Goal: Task Accomplishment & Management: Manage account settings

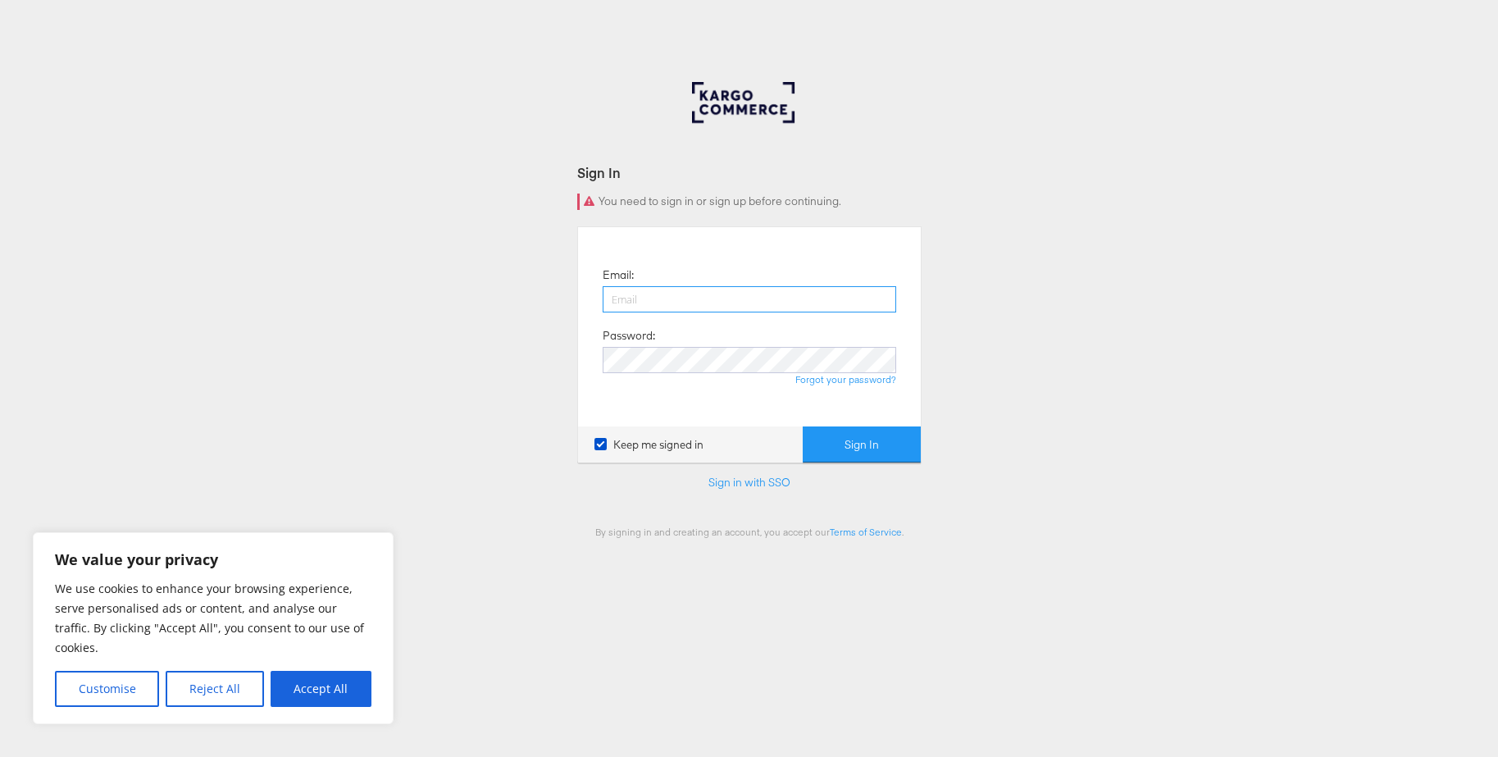
type input "[EMAIL_ADDRESS][DOMAIN_NAME]"
click at [840, 444] on button "Sign In" at bounding box center [862, 444] width 118 height 37
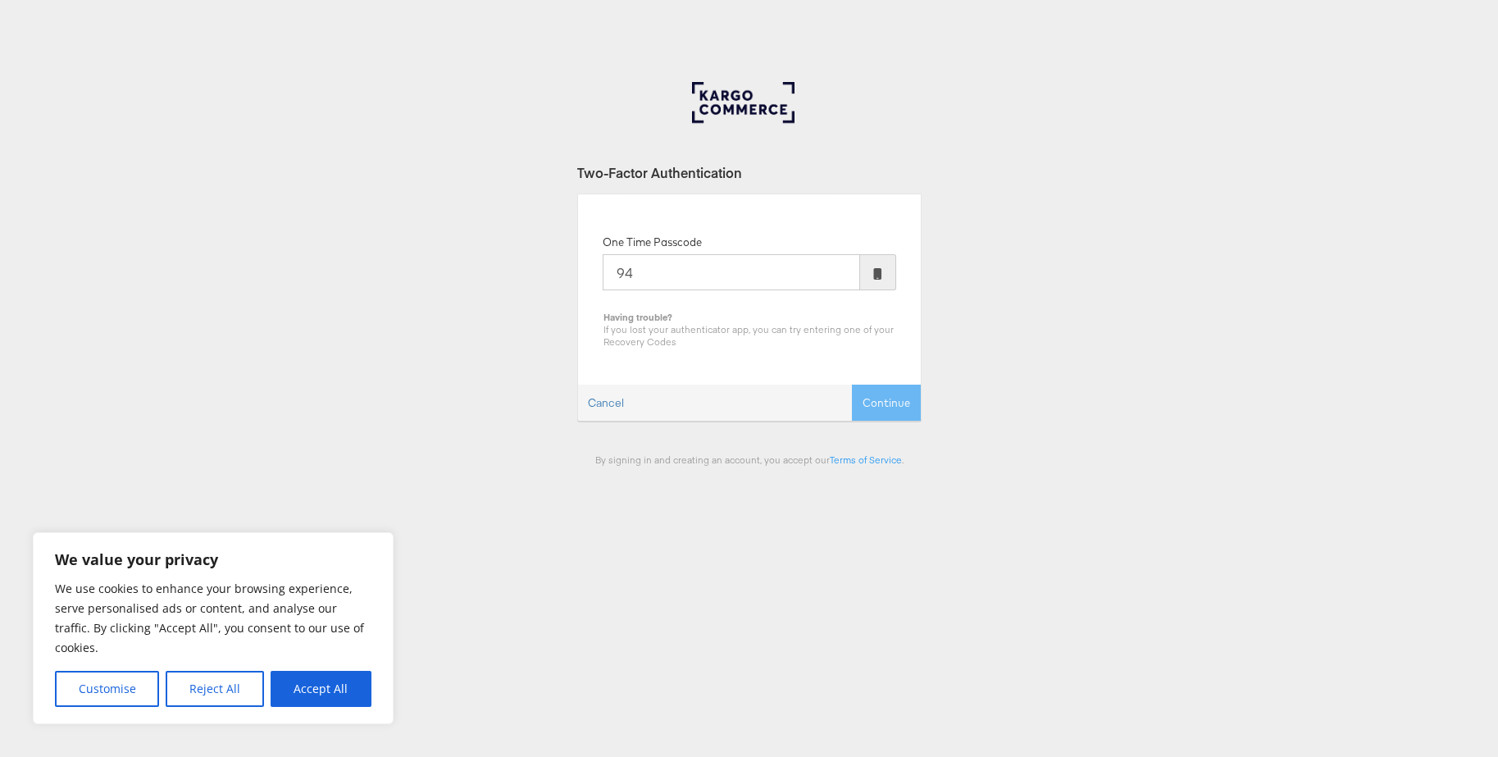
type input "9"
type input "014593"
click at [852, 384] on button "Continue" at bounding box center [886, 402] width 69 height 37
